Goal: Transaction & Acquisition: Purchase product/service

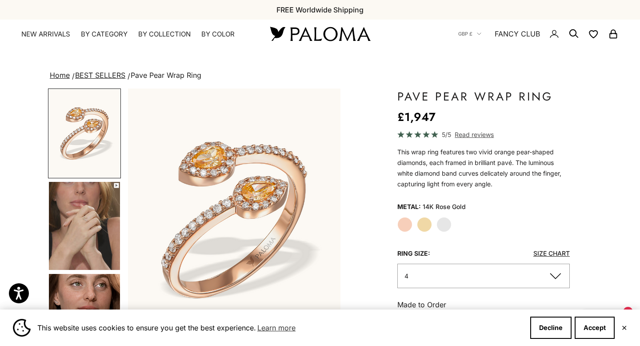
scroll to position [126, 0]
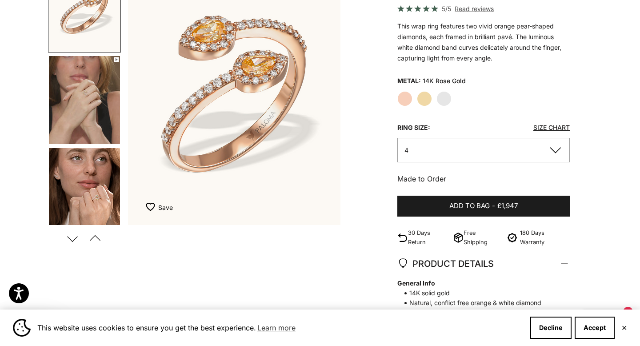
click at [103, 92] on img "Go to item 4" at bounding box center [84, 100] width 71 height 88
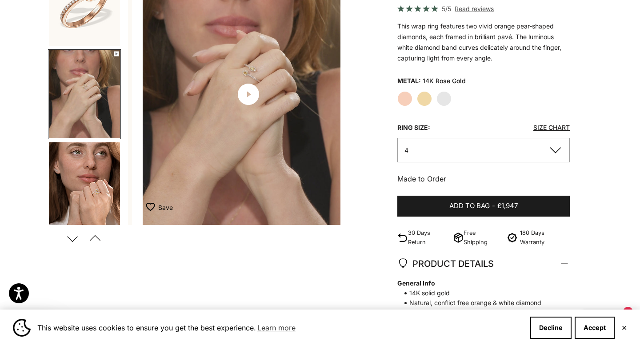
scroll to position [0, 223]
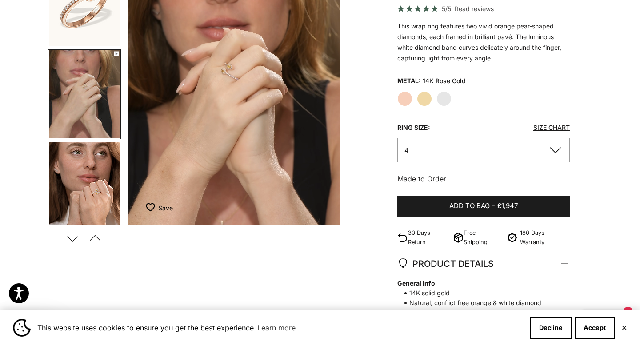
click at [77, 182] on img "Go to item 5" at bounding box center [84, 186] width 71 height 88
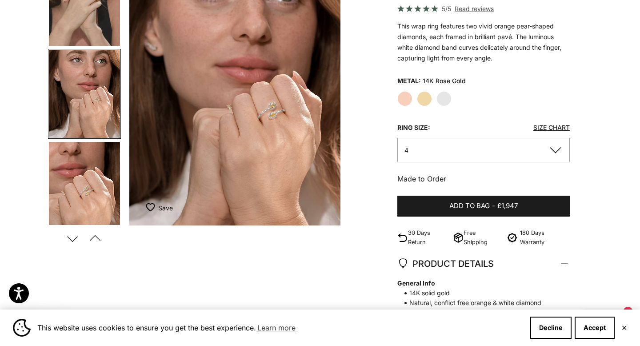
scroll to position [0, 446]
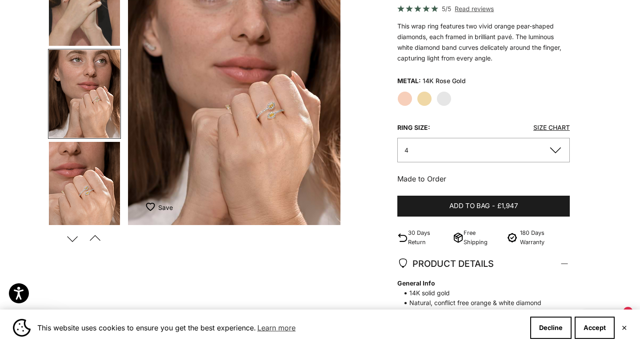
click at [80, 185] on img "Go to item 6" at bounding box center [84, 186] width 71 height 88
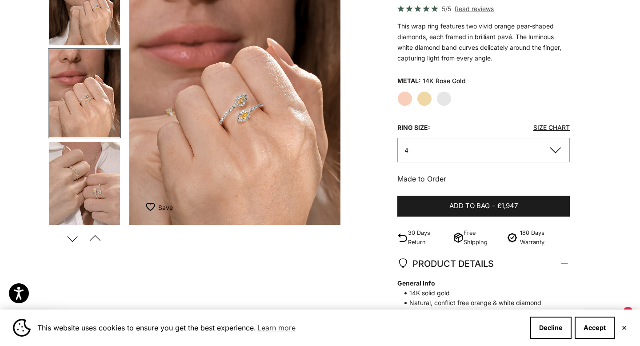
scroll to position [0, 668]
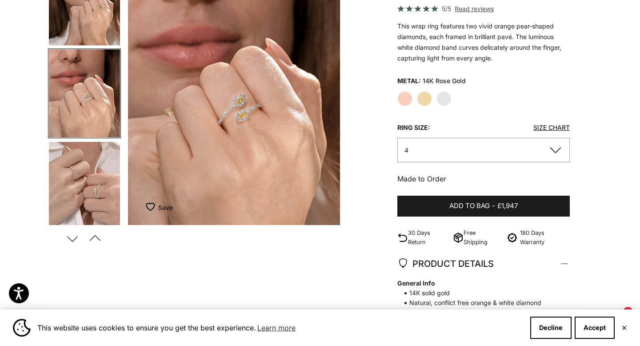
click at [97, 96] on img "Go to item 6" at bounding box center [84, 93] width 71 height 88
click at [78, 188] on img "Go to item 7" at bounding box center [84, 186] width 71 height 88
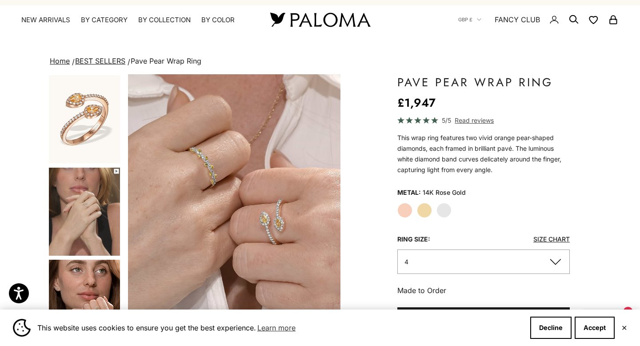
scroll to position [12, 0]
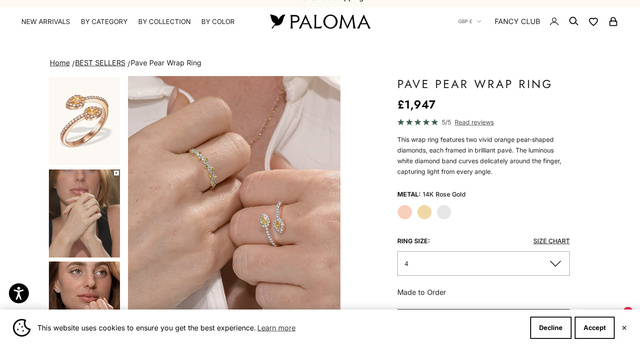
click at [425, 205] on label "Yellow Gold" at bounding box center [424, 211] width 15 height 15
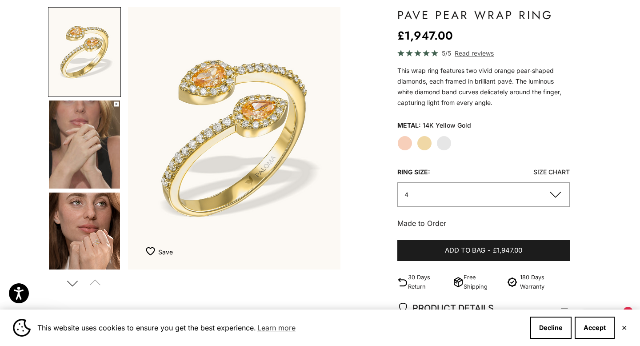
scroll to position [83, 0]
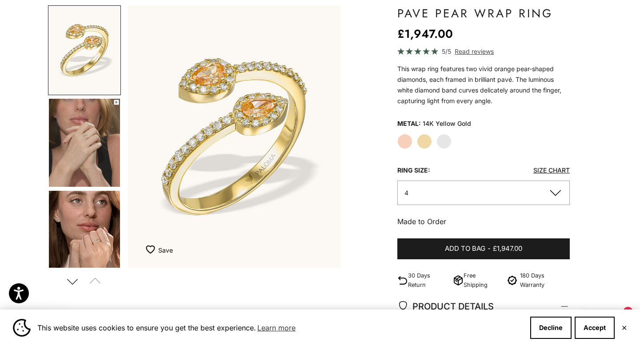
click at [85, 140] on img "Go to item 4" at bounding box center [84, 143] width 71 height 88
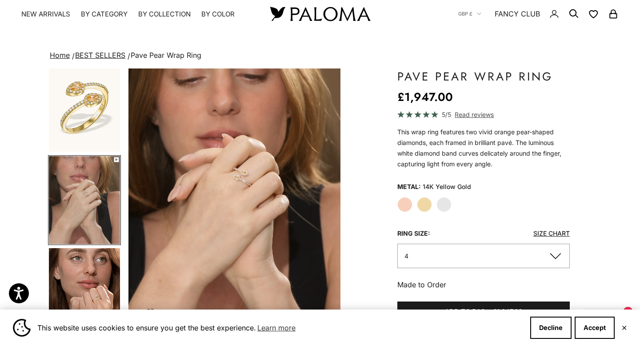
scroll to position [0, 0]
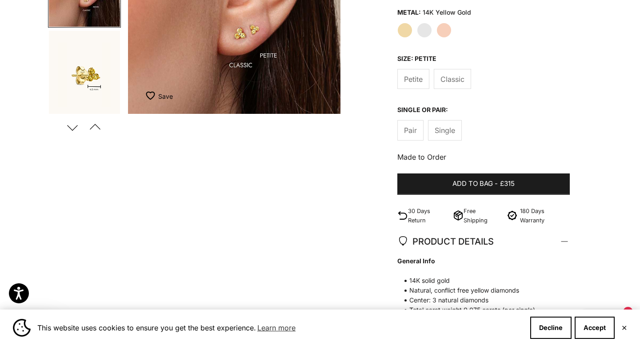
scroll to position [235, 0]
